Goal: Transaction & Acquisition: Book appointment/travel/reservation

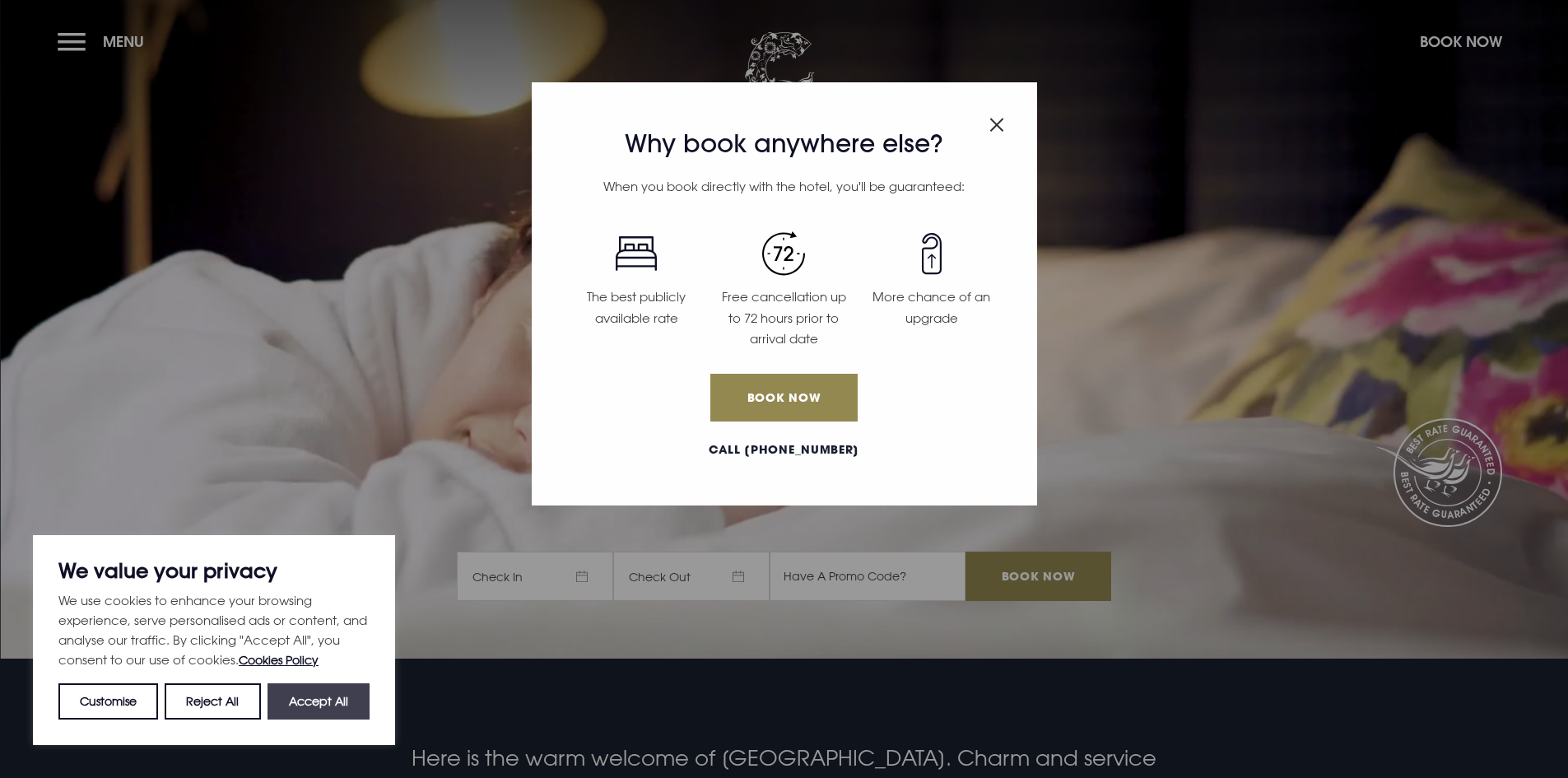
click at [336, 704] on button "Accept All" at bounding box center [318, 701] width 102 height 36
checkbox input "true"
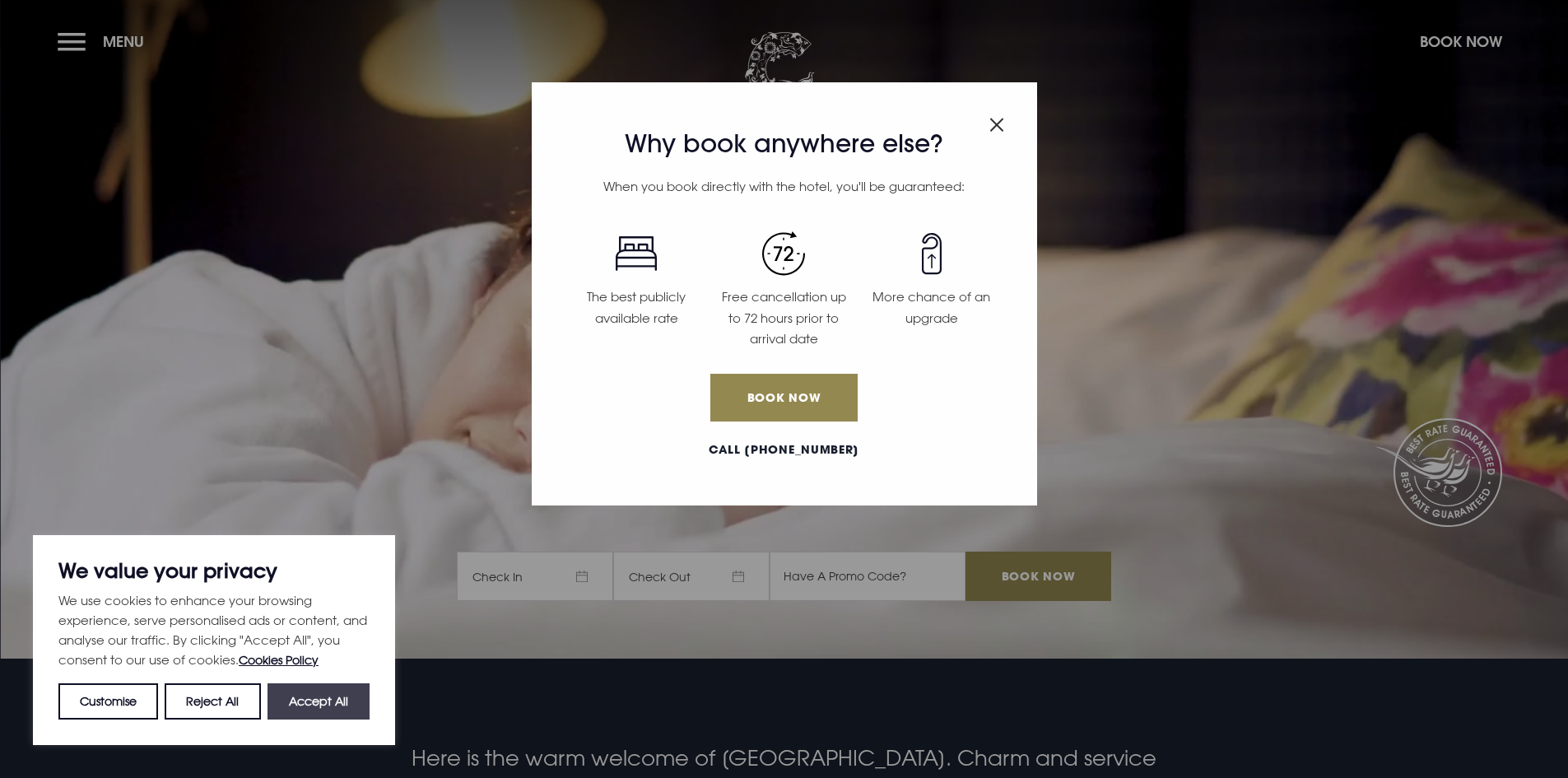
checkbox input "true"
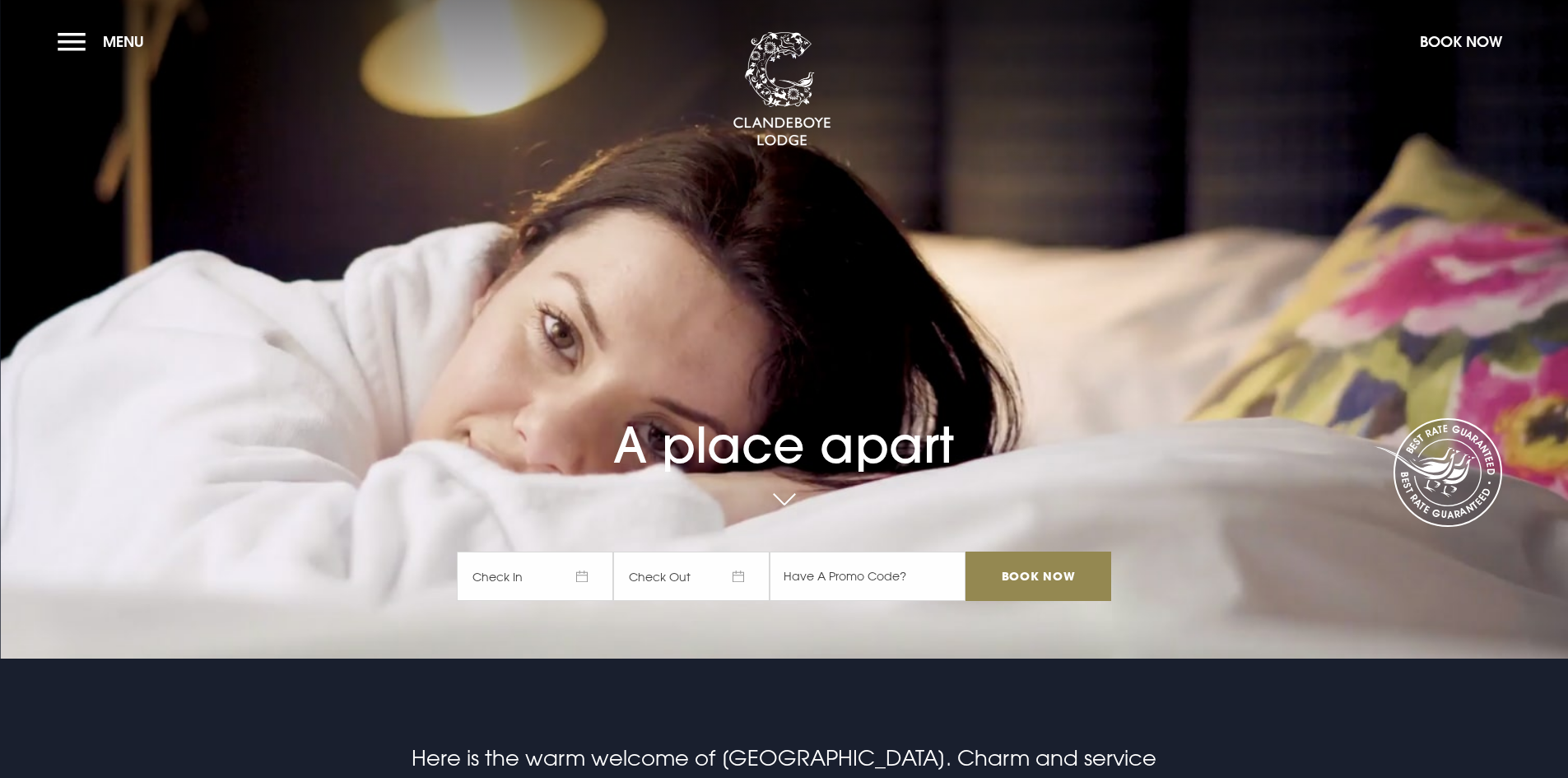
click at [532, 577] on span "Check In" at bounding box center [534, 576] width 156 height 49
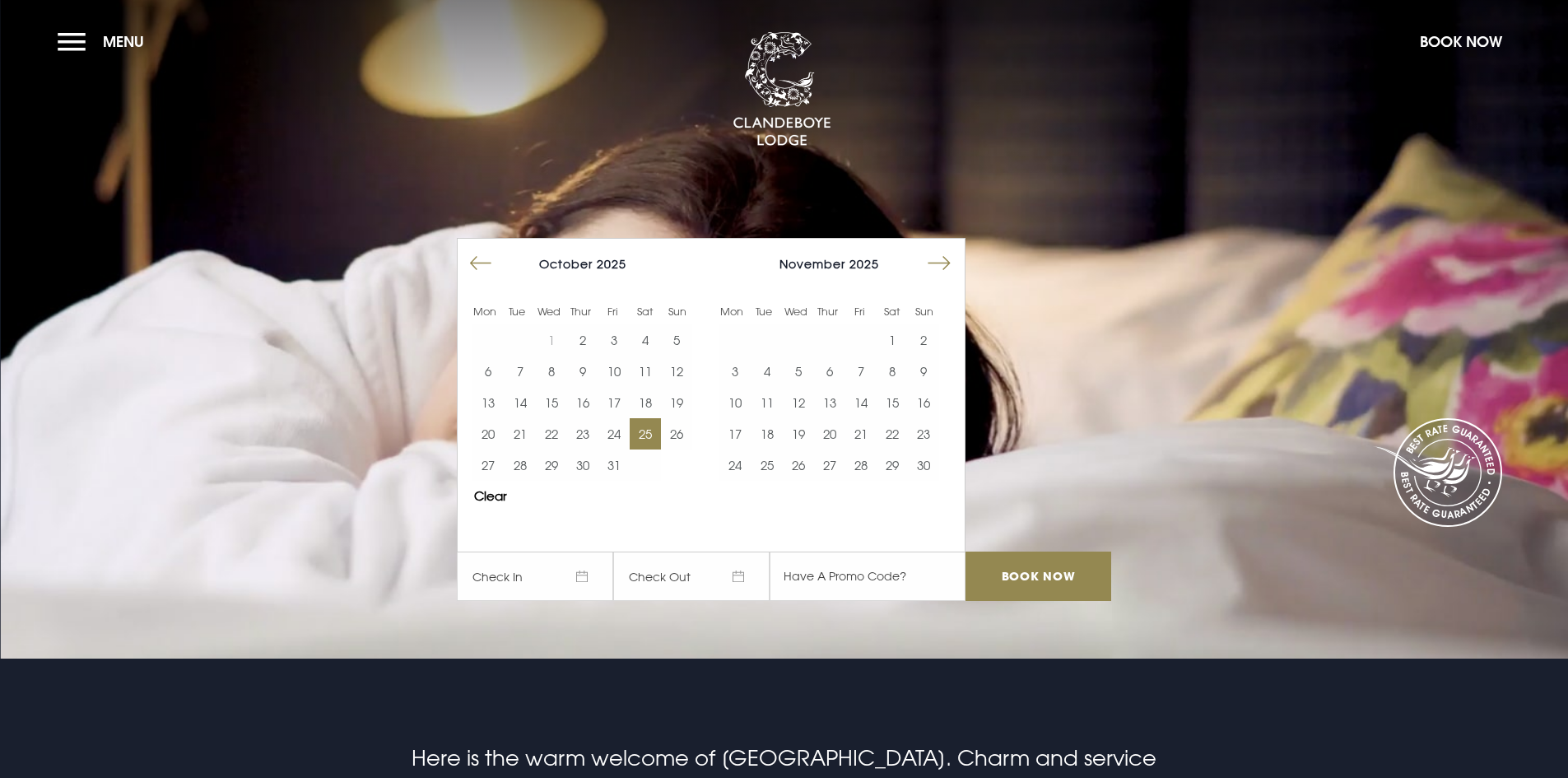
click at [657, 436] on button "25" at bounding box center [645, 434] width 31 height 31
click at [680, 431] on button "26" at bounding box center [676, 434] width 31 height 31
click at [1058, 579] on input "Book Now" at bounding box center [1038, 576] width 145 height 49
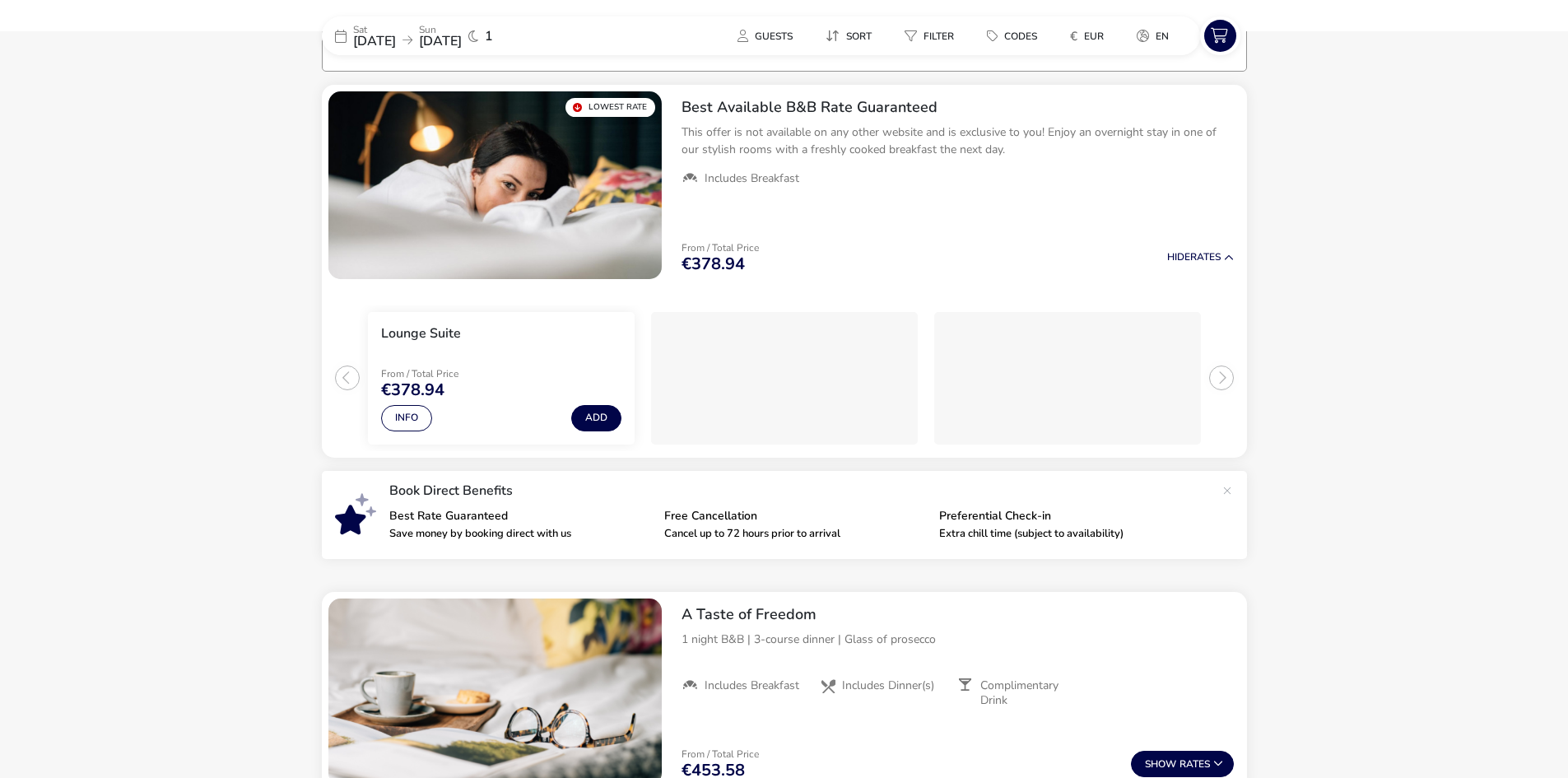
scroll to position [134, 0]
click at [761, 29] on span "Guests" at bounding box center [774, 35] width 38 height 13
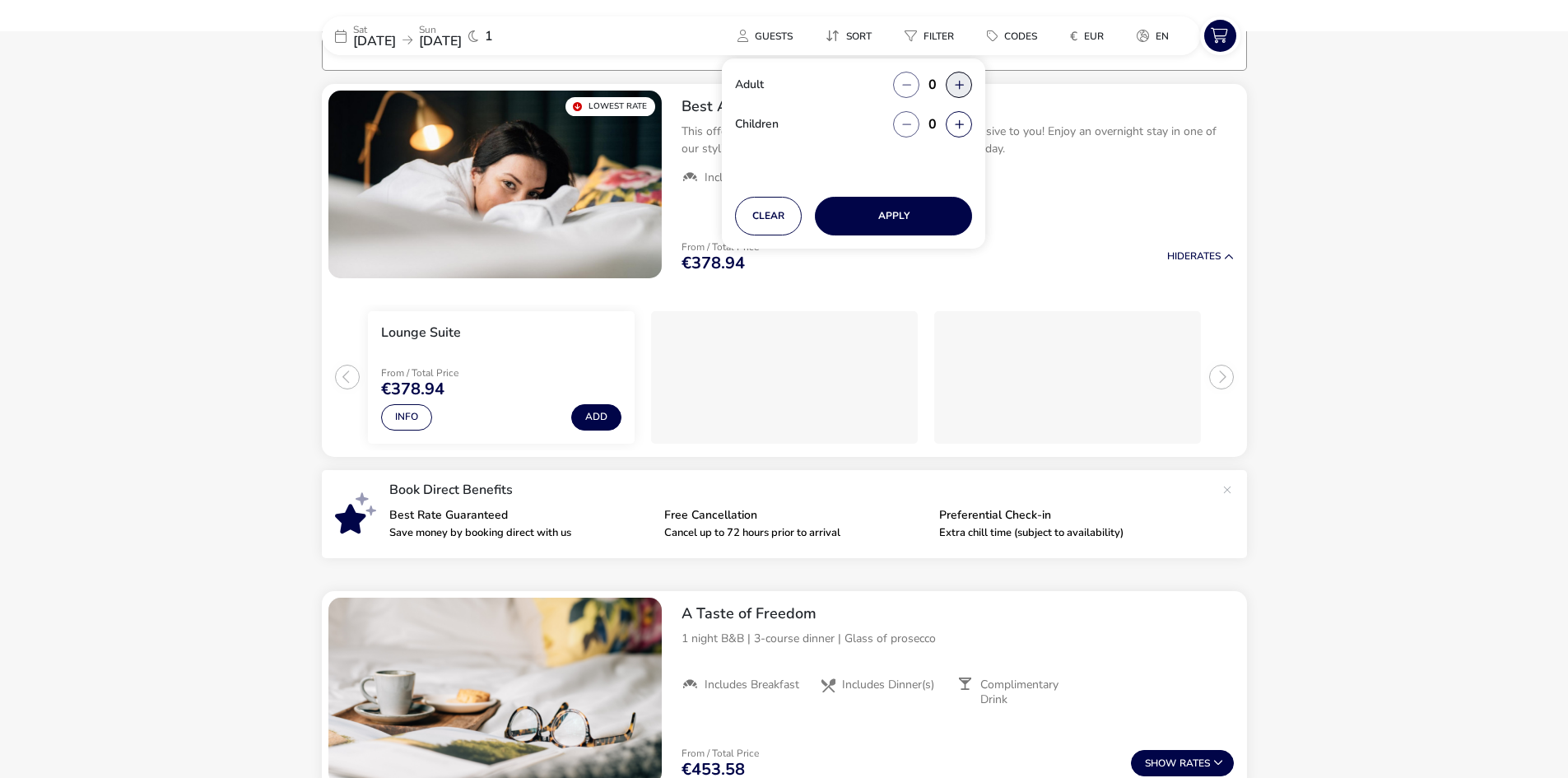
click at [951, 82] on button "button" at bounding box center [959, 85] width 26 height 26
click at [951, 81] on button "button" at bounding box center [959, 85] width 26 height 26
type input "2"
click at [913, 216] on button "Apply" at bounding box center [893, 216] width 157 height 39
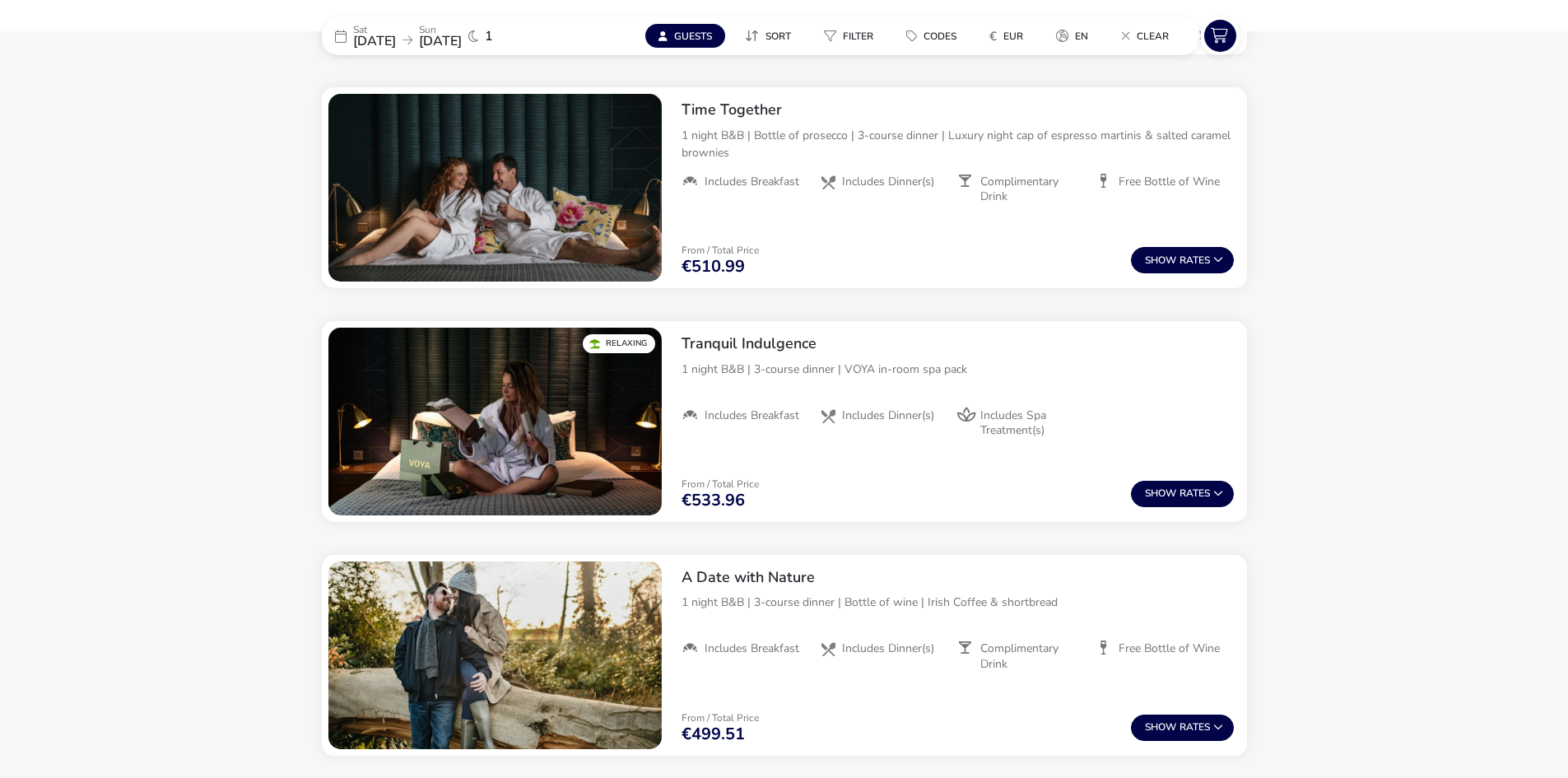
scroll to position [875, 0]
